Goal: Task Accomplishment & Management: Manage account settings

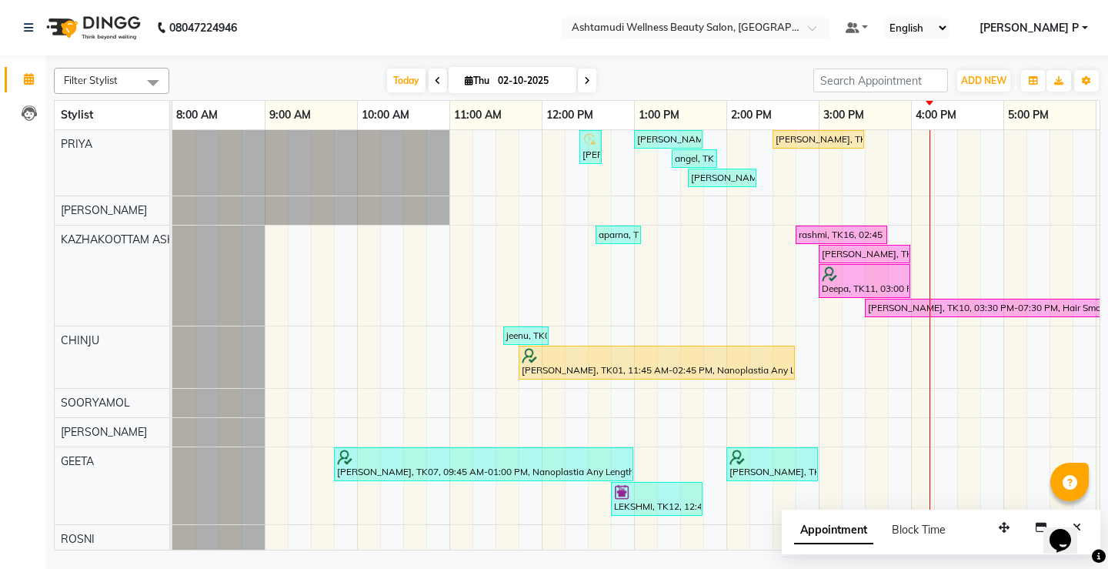
scroll to position [127, 0]
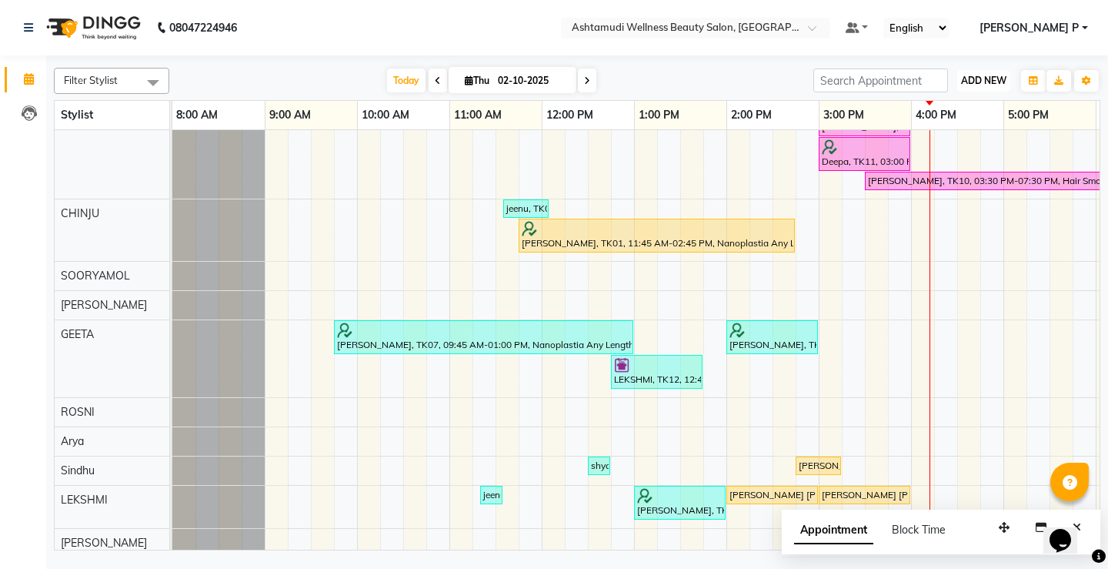
click at [967, 82] on span "ADD NEW" at bounding box center [983, 81] width 45 height 12
click at [940, 104] on button "Add Appointment" at bounding box center [949, 110] width 122 height 20
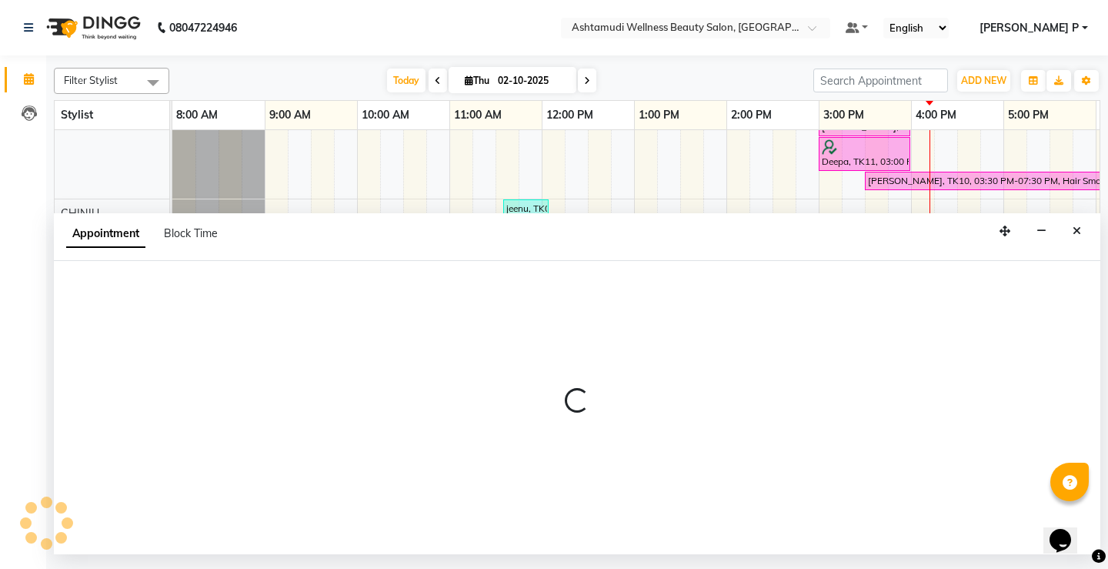
select select "540"
select select "tentative"
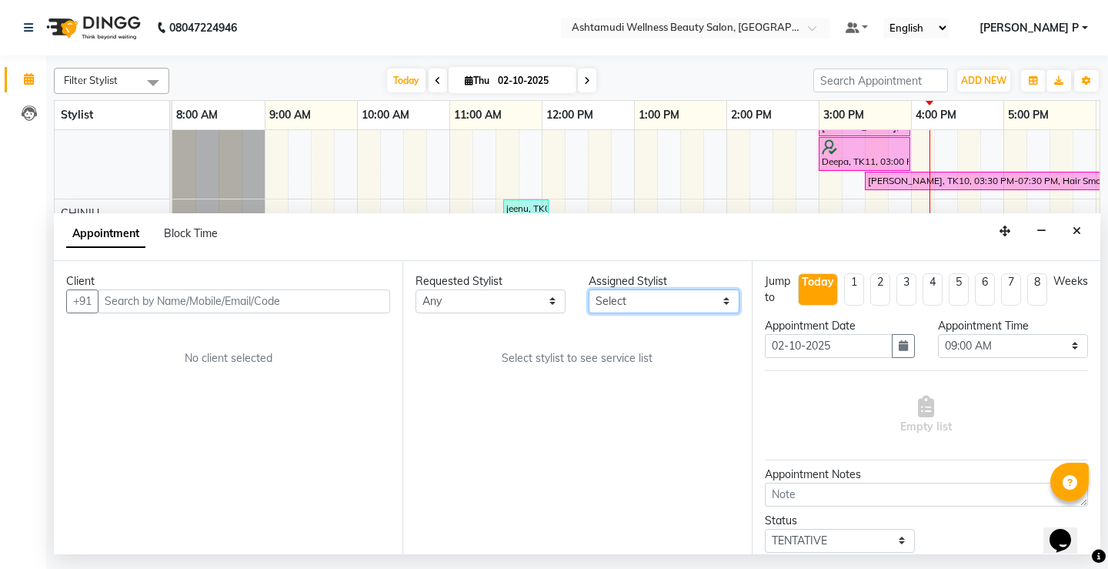
click at [720, 299] on select "Select Arya CHINJU GEETA KAZHAKOOTTAM ASHTAMUDI KRISHNA LEKSHMI MINCY VARGHESE …" at bounding box center [664, 301] width 150 height 24
select select "27528"
click at [589, 289] on select "Select Arya CHINJU GEETA KAZHAKOOTTAM ASHTAMUDI KRISHNA LEKSHMI MINCY VARGHESE …" at bounding box center [664, 301] width 150 height 24
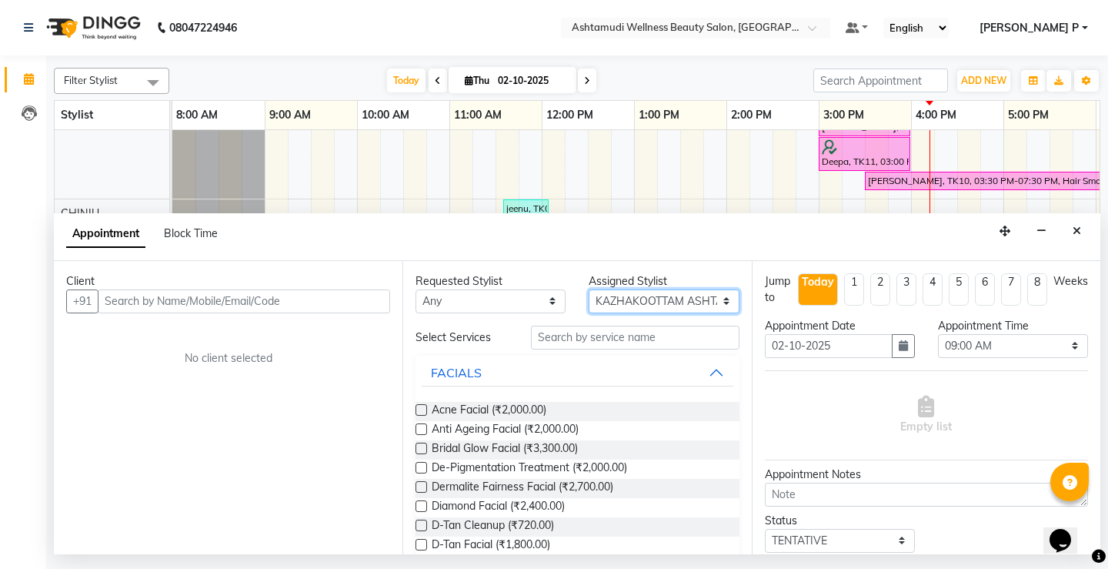
click at [589, 302] on select "Select Arya CHINJU GEETA KAZHAKOOTTAM ASHTAMUDI KRISHNA LEKSHMI MINCY VARGHESE …" at bounding box center [664, 301] width 150 height 24
click at [574, 342] on input "text" at bounding box center [635, 338] width 208 height 24
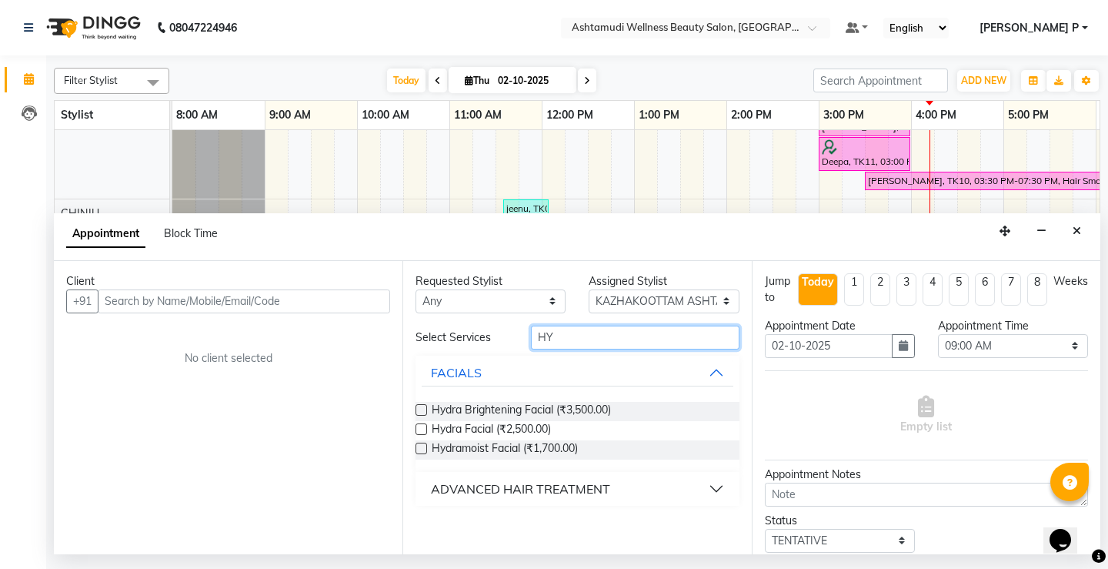
type input "HY"
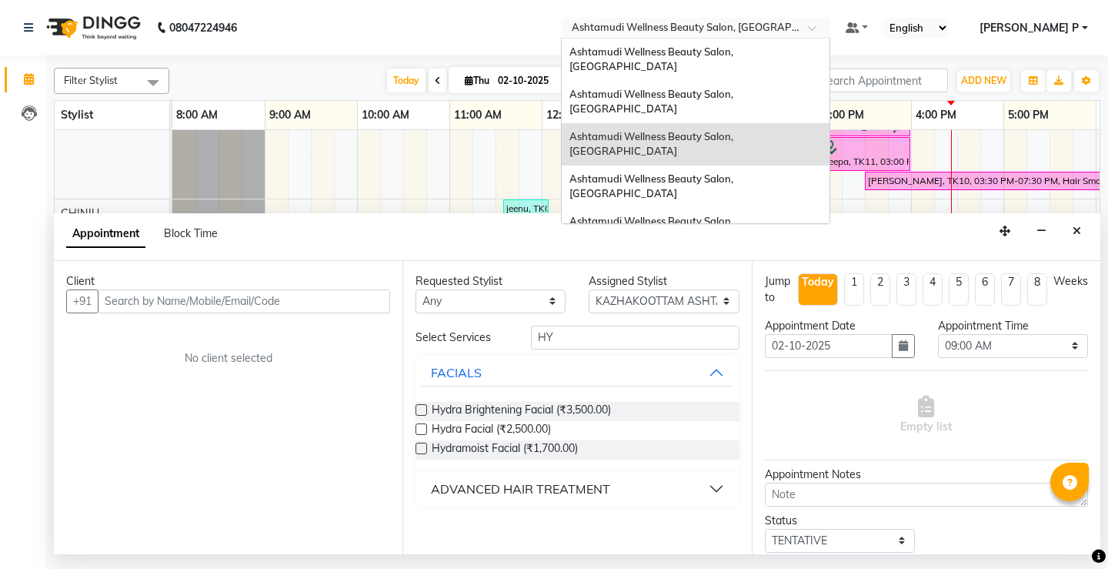
click at [827, 28] on span at bounding box center [817, 32] width 19 height 15
click at [830, 208] on div "Ashtamudi Wellness Beauty Salon, [GEOGRAPHIC_DATA]" at bounding box center [696, 229] width 268 height 42
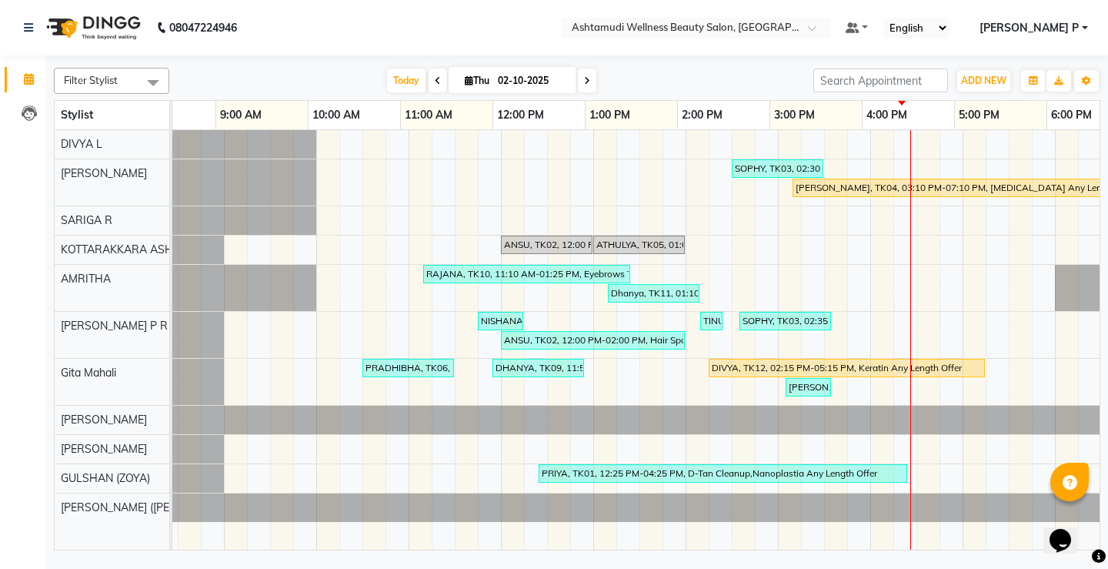
scroll to position [0, 41]
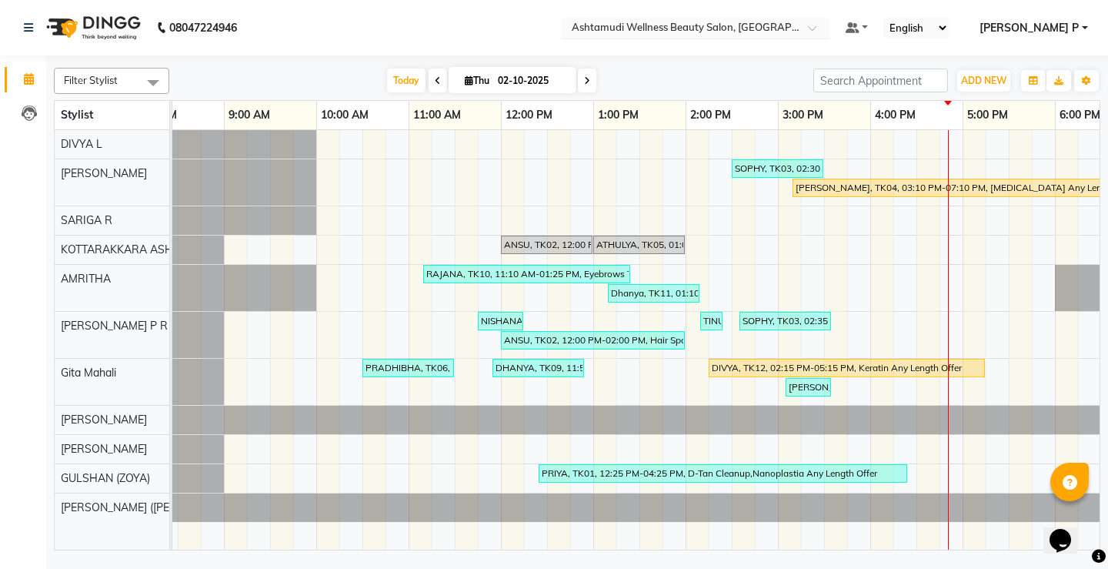
click at [827, 28] on span at bounding box center [817, 32] width 19 height 15
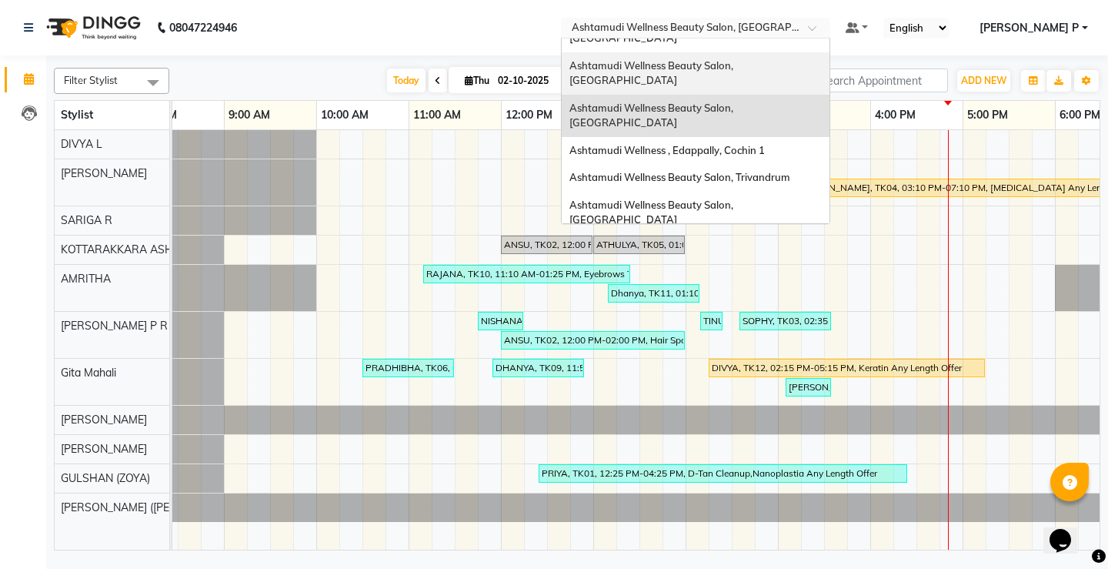
scroll to position [121, 0]
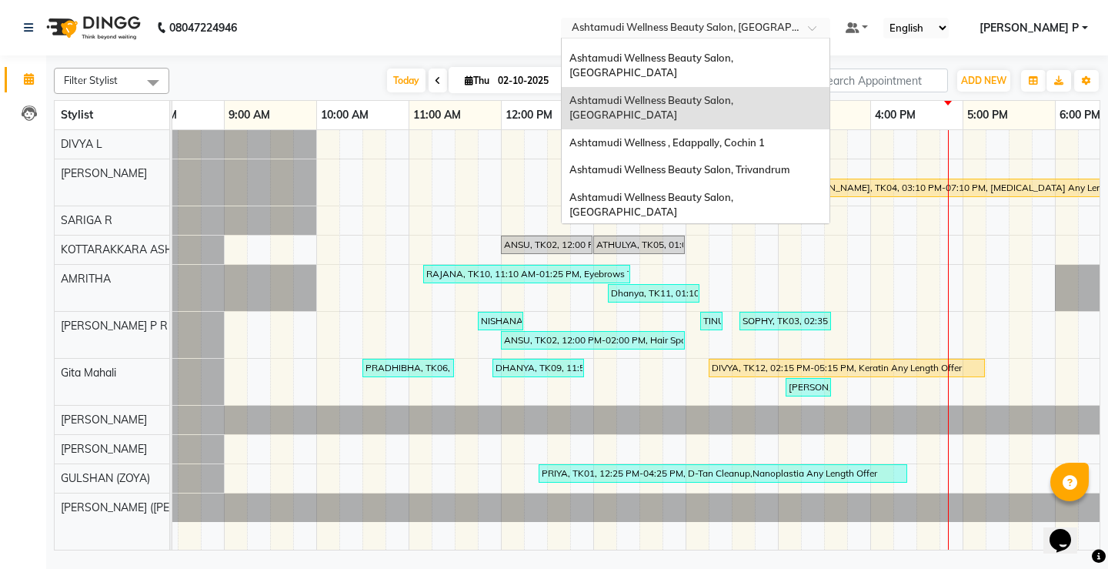
click at [733, 233] on span "Ashtamudi Welness Beauty Salon, [GEOGRAPHIC_DATA]" at bounding box center [652, 247] width 164 height 28
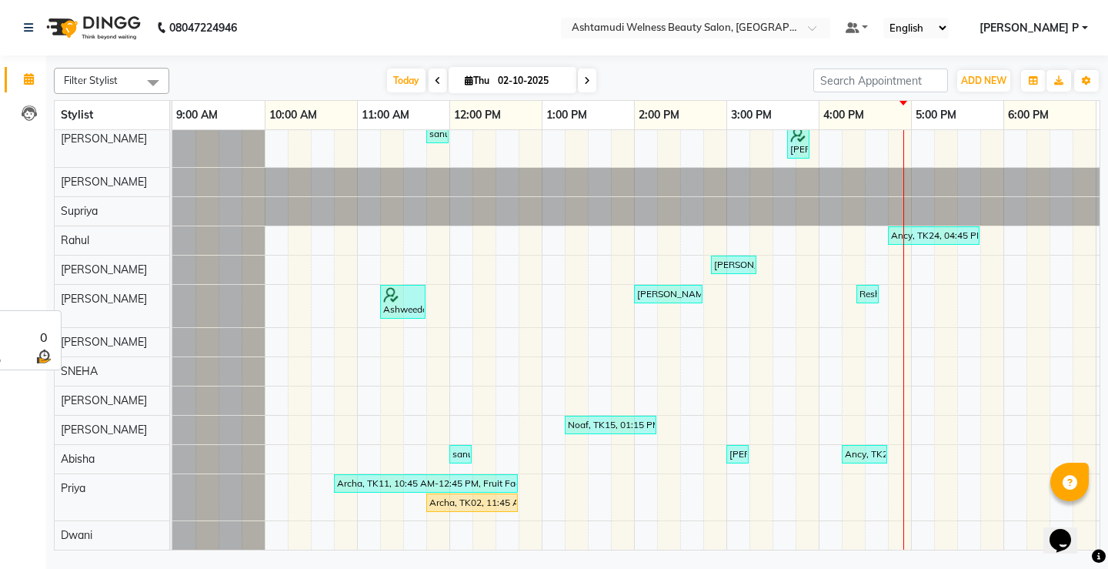
scroll to position [878, 0]
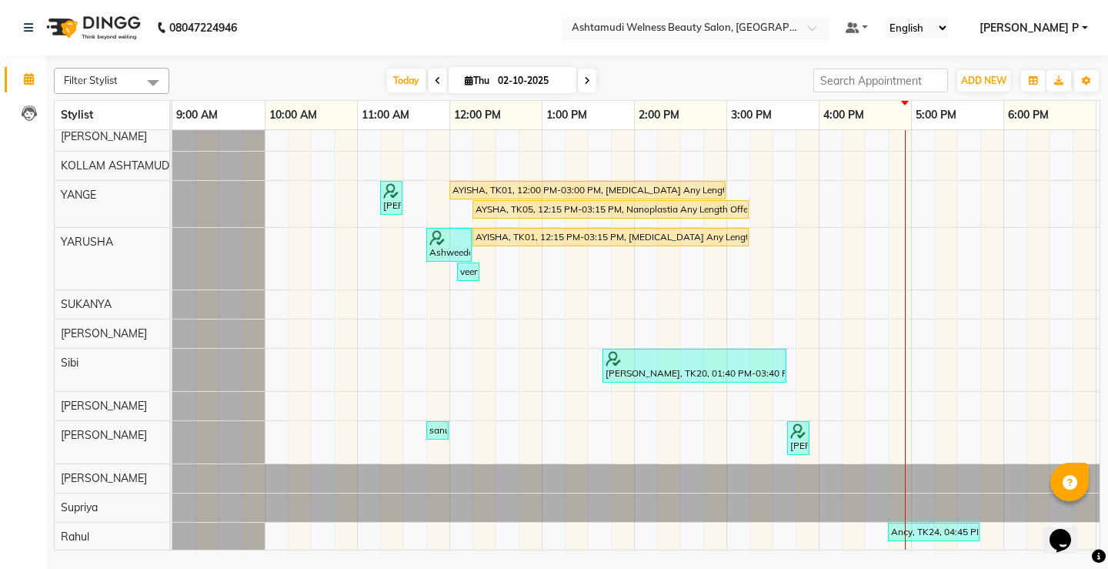
click at [827, 32] on span at bounding box center [817, 32] width 19 height 15
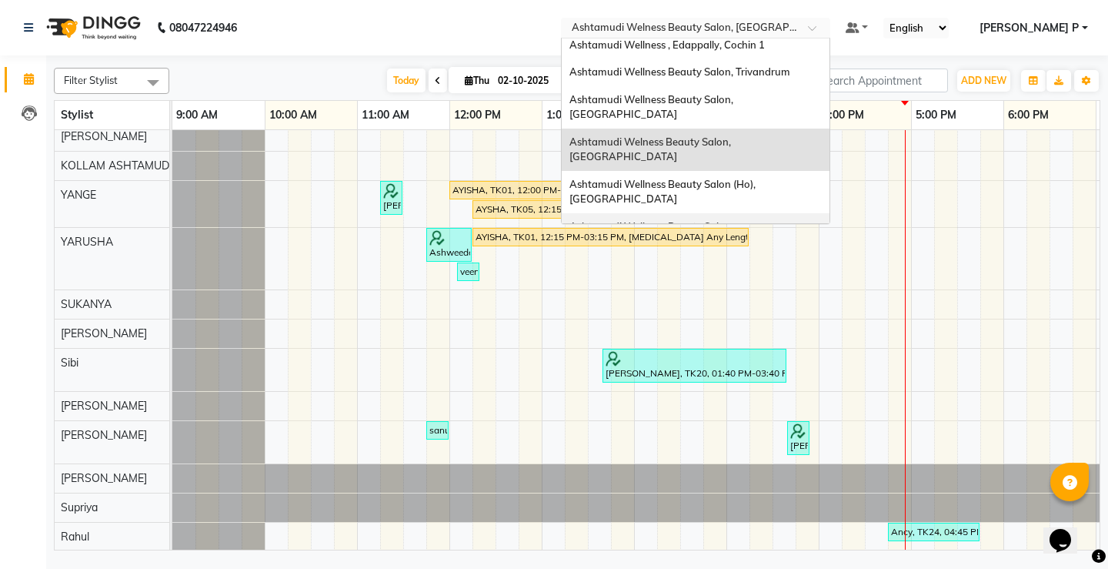
click at [736, 220] on span "Ashtamudi Wellness Beauty Salon, [GEOGRAPHIC_DATA]" at bounding box center [653, 234] width 166 height 28
